Goal: Information Seeking & Learning: Learn about a topic

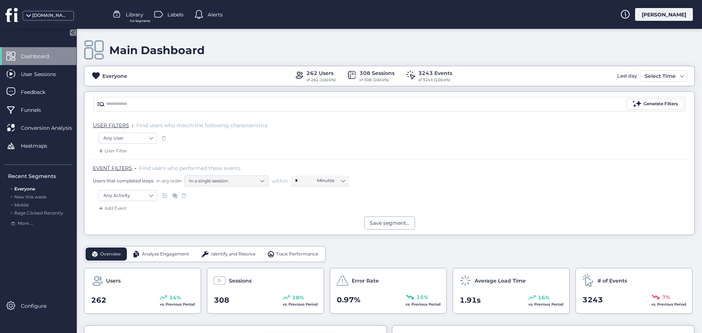
scroll to position [73, 0]
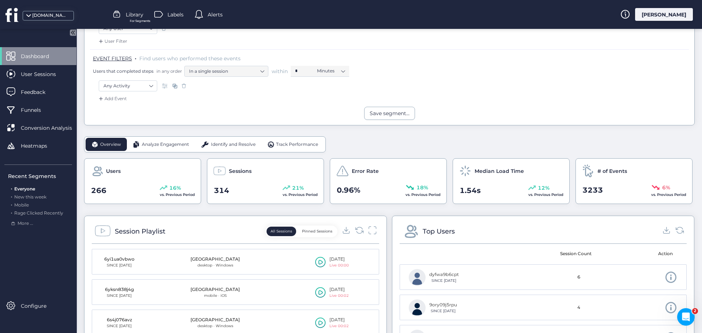
click at [176, 141] on span "Analyze Engagement" at bounding box center [165, 144] width 47 height 7
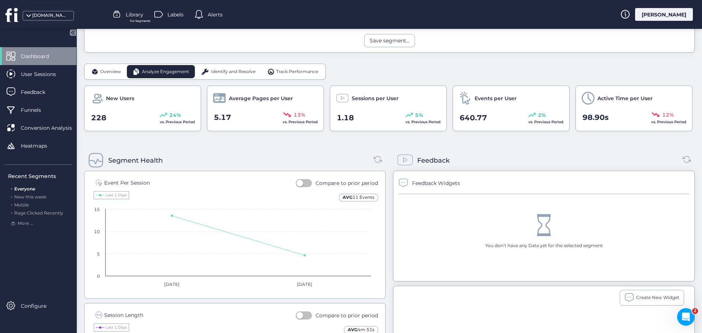
scroll to position [183, 0]
click at [218, 72] on span "Identify and Resolve" at bounding box center [233, 71] width 45 height 7
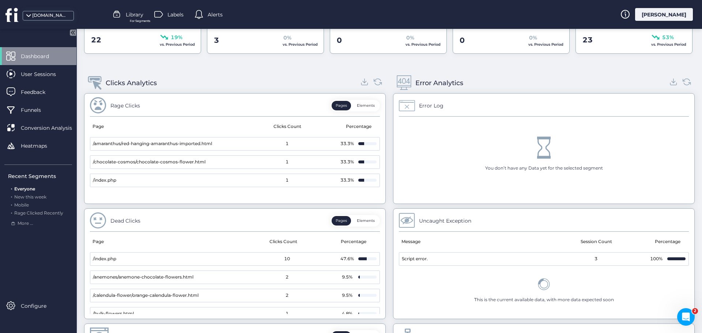
scroll to position [256, 0]
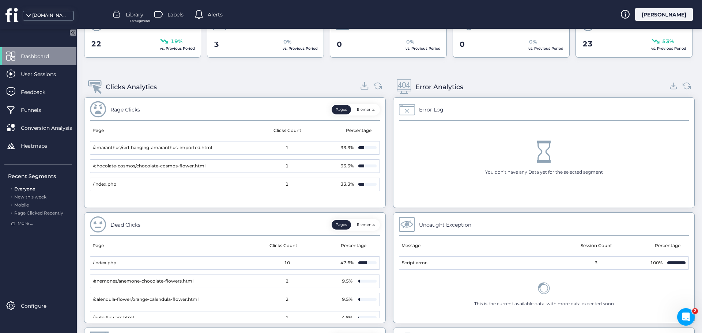
click at [363, 87] on icon at bounding box center [365, 86] width 4 height 2
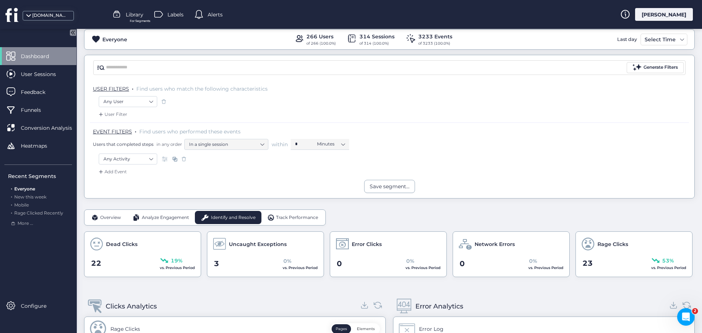
click at [291, 219] on span "Track Performance" at bounding box center [297, 217] width 42 height 7
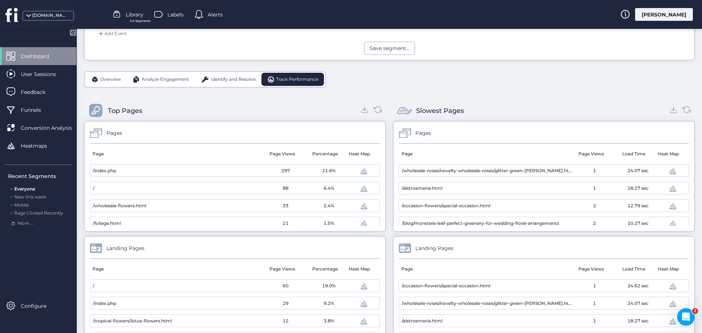
scroll to position [110, 0]
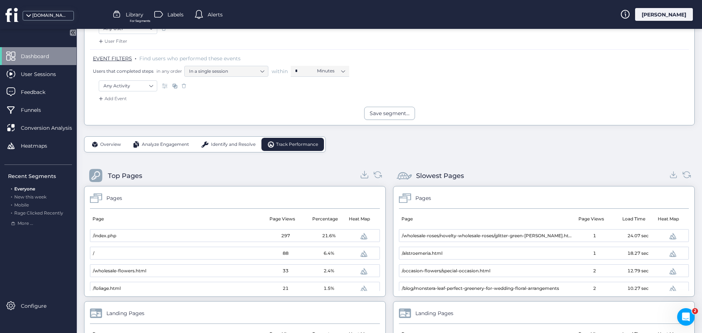
click at [362, 176] on icon at bounding box center [365, 175] width 10 height 10
click at [674, 175] on icon at bounding box center [674, 173] width 0 height 5
